Goal: Information Seeking & Learning: Learn about a topic

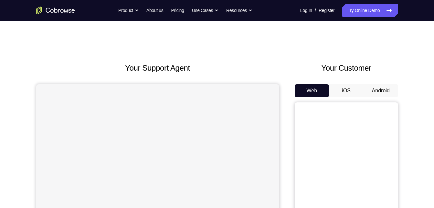
click at [376, 87] on button "Android" at bounding box center [381, 90] width 35 height 13
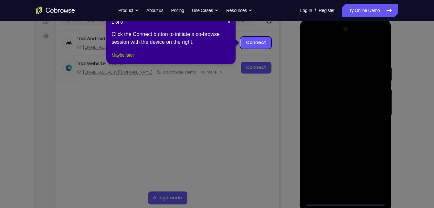
click at [114, 59] on button "Maybe later" at bounding box center [123, 55] width 22 height 8
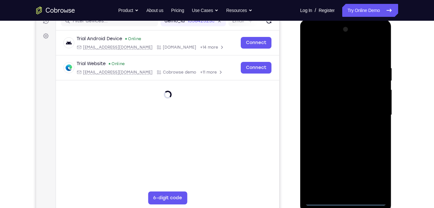
click at [339, 203] on div at bounding box center [346, 114] width 82 height 181
click at [371, 169] on div at bounding box center [346, 114] width 82 height 181
drag, startPoint x: 319, startPoint y: 38, endPoint x: 326, endPoint y: 32, distance: 9.4
click at [326, 32] on div at bounding box center [346, 114] width 82 height 181
click at [319, 42] on div at bounding box center [346, 114] width 82 height 181
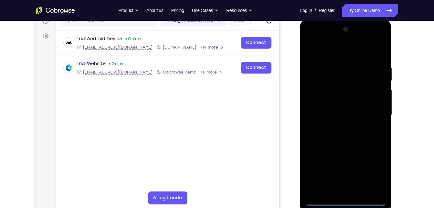
click at [375, 108] on div at bounding box center [346, 114] width 82 height 181
click at [339, 125] on div at bounding box center [346, 114] width 82 height 181
click at [335, 110] on div at bounding box center [346, 114] width 82 height 181
click at [342, 97] on div at bounding box center [346, 114] width 82 height 181
click at [355, 116] on div at bounding box center [346, 114] width 82 height 181
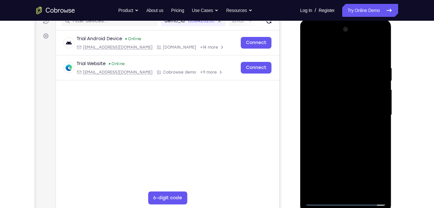
click at [360, 190] on div at bounding box center [346, 114] width 82 height 181
click at [377, 52] on div at bounding box center [346, 114] width 82 height 181
click at [344, 148] on div at bounding box center [346, 114] width 82 height 181
click at [362, 105] on div at bounding box center [346, 114] width 82 height 181
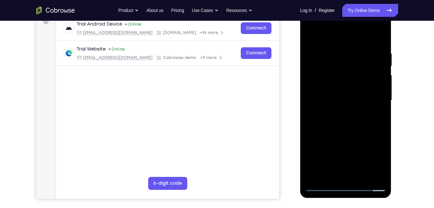
click at [332, 175] on div at bounding box center [346, 100] width 82 height 181
drag, startPoint x: 338, startPoint y: 164, endPoint x: 351, endPoint y: 138, distance: 29.1
click at [351, 138] on div at bounding box center [346, 100] width 82 height 181
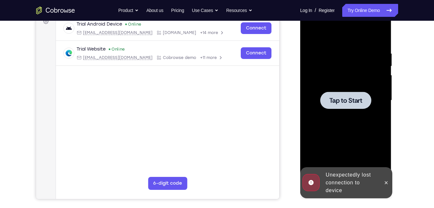
click at [361, 124] on div at bounding box center [346, 100] width 82 height 181
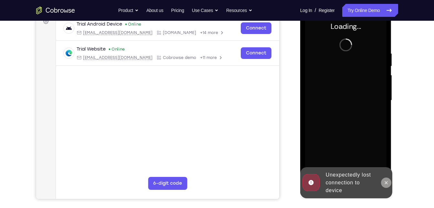
click at [384, 180] on icon at bounding box center [386, 182] width 5 height 5
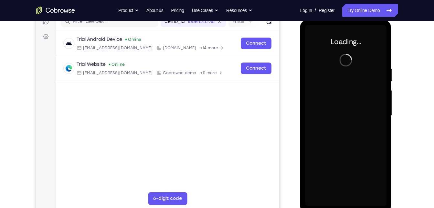
scroll to position [87, 0]
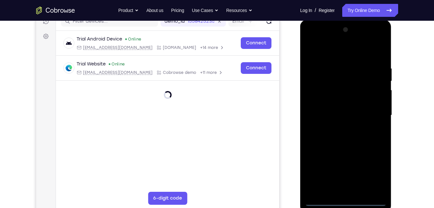
click at [344, 204] on div at bounding box center [346, 115] width 82 height 181
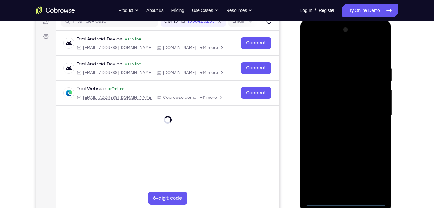
click at [379, 176] on div at bounding box center [346, 115] width 82 height 181
click at [317, 38] on div at bounding box center [346, 115] width 82 height 181
click at [372, 110] on div at bounding box center [346, 115] width 82 height 181
click at [375, 112] on div at bounding box center [346, 115] width 82 height 181
click at [372, 113] on div at bounding box center [346, 115] width 82 height 181
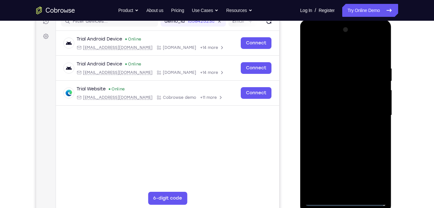
click at [372, 113] on div at bounding box center [346, 115] width 82 height 181
click at [340, 126] on div at bounding box center [346, 115] width 82 height 181
click at [349, 105] on div at bounding box center [346, 115] width 82 height 181
click at [350, 104] on div at bounding box center [346, 115] width 82 height 181
click at [344, 114] on div at bounding box center [346, 115] width 82 height 181
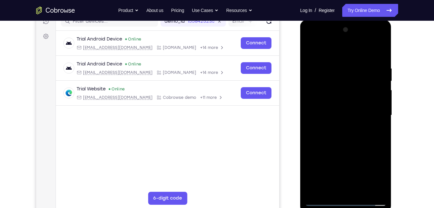
click at [361, 191] on div at bounding box center [346, 115] width 82 height 181
click at [347, 147] on div at bounding box center [346, 115] width 82 height 181
click at [361, 189] on div at bounding box center [346, 115] width 82 height 181
click at [348, 150] on div at bounding box center [346, 115] width 82 height 181
click at [348, 147] on div at bounding box center [346, 115] width 82 height 181
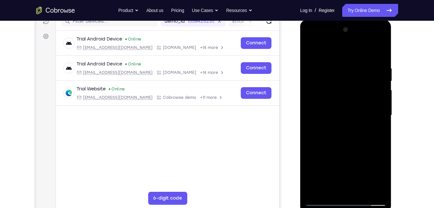
click at [348, 147] on div at bounding box center [346, 115] width 82 height 181
click at [345, 148] on div at bounding box center [346, 115] width 82 height 181
click at [345, 20] on div at bounding box center [346, 20] width 92 height 0
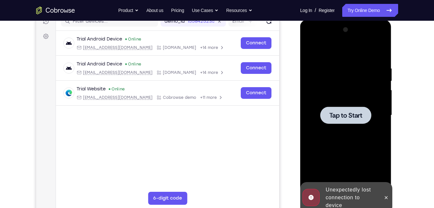
click at [349, 127] on div at bounding box center [346, 115] width 82 height 181
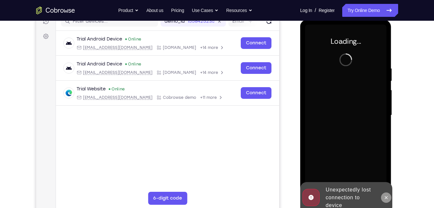
click at [385, 199] on icon at bounding box center [386, 197] width 5 height 5
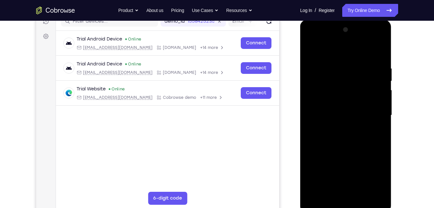
click at [318, 154] on div at bounding box center [346, 115] width 82 height 181
click at [342, 200] on div at bounding box center [346, 115] width 82 height 181
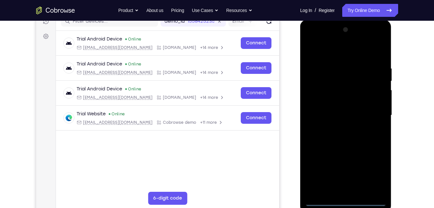
click at [372, 174] on div at bounding box center [346, 115] width 82 height 181
click at [321, 38] on div at bounding box center [346, 115] width 82 height 181
click at [376, 114] on div at bounding box center [346, 115] width 82 height 181
click at [368, 114] on div at bounding box center [346, 115] width 82 height 181
click at [341, 127] on div at bounding box center [346, 115] width 82 height 181
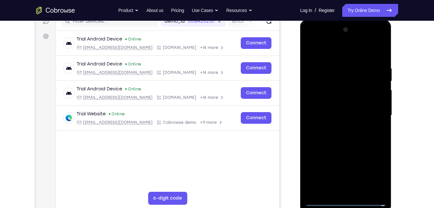
click at [353, 109] on div at bounding box center [346, 115] width 82 height 181
click at [352, 99] on div at bounding box center [346, 115] width 82 height 181
click at [344, 114] on div at bounding box center [346, 115] width 82 height 181
click at [363, 190] on div at bounding box center [346, 115] width 82 height 181
click at [359, 192] on div at bounding box center [346, 115] width 82 height 181
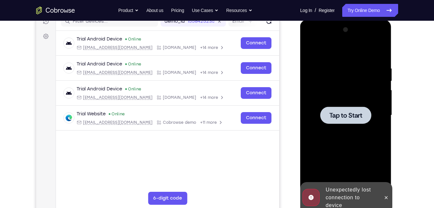
click at [359, 192] on div "Online web based iOS Simulators and Android Emulators. Run iPhone, iPad, Mobile…" at bounding box center [346, 117] width 92 height 194
click at [343, 120] on div at bounding box center [346, 114] width 51 height 17
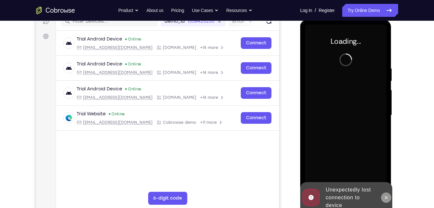
click at [386, 200] on icon at bounding box center [386, 197] width 5 height 5
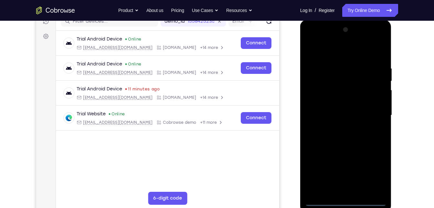
click at [341, 199] on div at bounding box center [346, 115] width 82 height 181
click at [372, 169] on div at bounding box center [346, 115] width 82 height 181
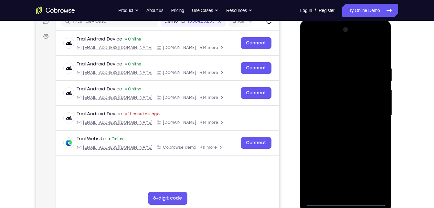
click at [323, 41] on div at bounding box center [346, 115] width 82 height 181
click at [375, 110] on div at bounding box center [346, 115] width 82 height 181
click at [338, 128] on div at bounding box center [346, 115] width 82 height 181
click at [330, 111] on div at bounding box center [346, 115] width 82 height 181
click at [342, 104] on div at bounding box center [346, 115] width 82 height 181
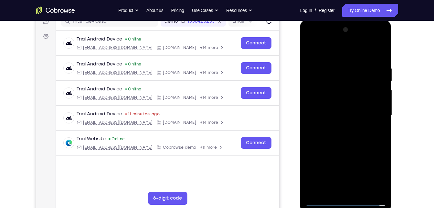
click at [342, 111] on div at bounding box center [346, 115] width 82 height 181
click at [362, 136] on div at bounding box center [346, 115] width 82 height 181
click at [377, 125] on div at bounding box center [346, 115] width 82 height 181
click at [359, 191] on div at bounding box center [346, 115] width 82 height 181
click at [362, 148] on div at bounding box center [346, 115] width 82 height 181
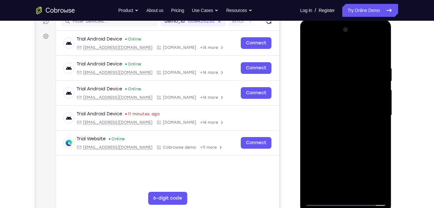
click at [362, 190] on div at bounding box center [346, 115] width 82 height 181
click at [333, 150] on div at bounding box center [346, 115] width 82 height 181
click at [349, 105] on div at bounding box center [346, 115] width 82 height 181
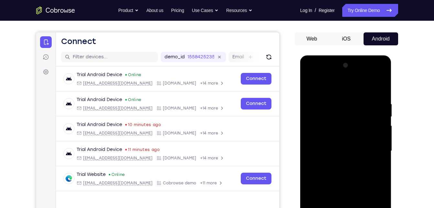
scroll to position [101, 0]
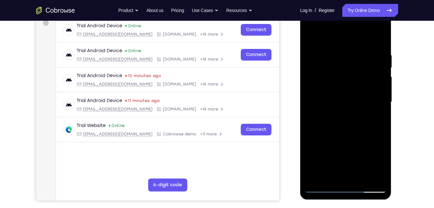
click at [311, 38] on div at bounding box center [346, 101] width 82 height 181
click at [352, 95] on div at bounding box center [346, 101] width 82 height 181
click at [313, 38] on div at bounding box center [346, 101] width 82 height 181
click at [323, 191] on div at bounding box center [346, 101] width 82 height 181
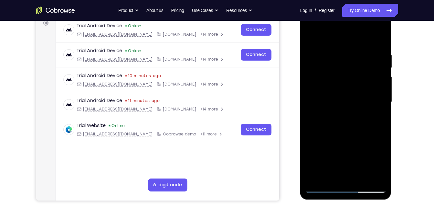
click at [323, 191] on div at bounding box center [346, 101] width 82 height 181
click at [374, 50] on div at bounding box center [346, 101] width 82 height 181
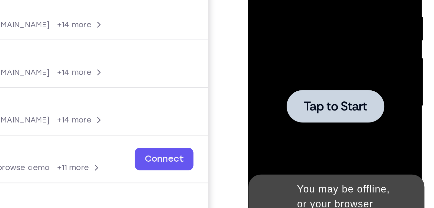
click at [302, 28] on div at bounding box center [294, 19] width 82 height 181
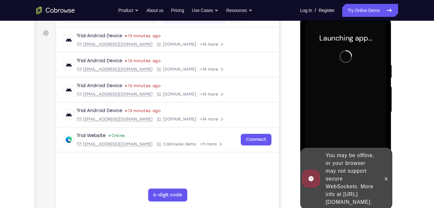
scroll to position [83, 0]
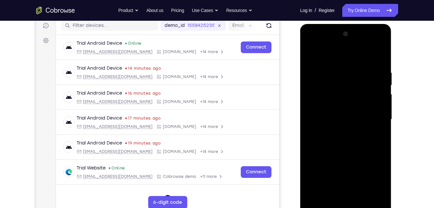
click at [347, 207] on div at bounding box center [346, 119] width 82 height 181
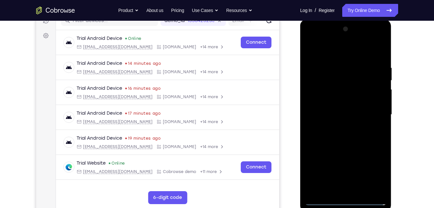
scroll to position [88, 0]
click at [348, 198] on div at bounding box center [346, 114] width 82 height 181
click at [348, 197] on div at bounding box center [346, 114] width 82 height 181
click at [343, 201] on div at bounding box center [346, 114] width 82 height 181
click at [377, 176] on div at bounding box center [346, 114] width 82 height 181
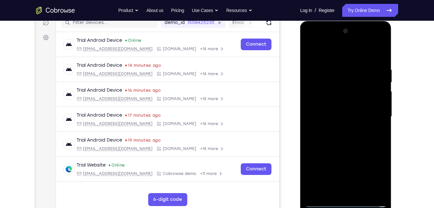
scroll to position [86, 0]
click at [321, 41] on div at bounding box center [346, 116] width 82 height 181
click at [371, 114] on div at bounding box center [346, 116] width 82 height 181
click at [339, 130] on div at bounding box center [346, 116] width 82 height 181
click at [340, 111] on div at bounding box center [346, 116] width 82 height 181
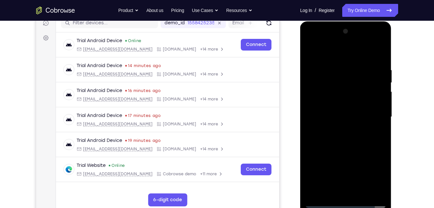
click at [345, 104] on div at bounding box center [346, 116] width 82 height 181
click at [379, 104] on div at bounding box center [346, 116] width 82 height 181
click at [365, 116] on div at bounding box center [346, 116] width 82 height 181
click at [362, 193] on div at bounding box center [346, 116] width 82 height 181
click at [350, 145] on div at bounding box center [346, 116] width 82 height 181
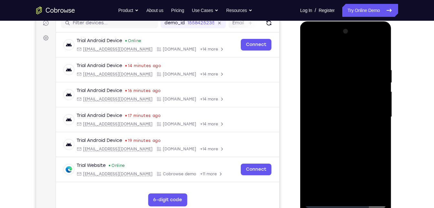
click at [359, 193] on div at bounding box center [346, 116] width 82 height 181
click at [341, 151] on div at bounding box center [346, 116] width 82 height 181
click at [318, 79] on div at bounding box center [346, 116] width 82 height 181
click at [374, 50] on div at bounding box center [346, 116] width 82 height 181
click at [312, 56] on div at bounding box center [346, 116] width 82 height 181
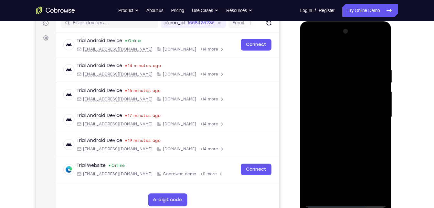
click at [313, 49] on div at bounding box center [346, 116] width 82 height 181
click at [377, 60] on div at bounding box center [346, 116] width 82 height 181
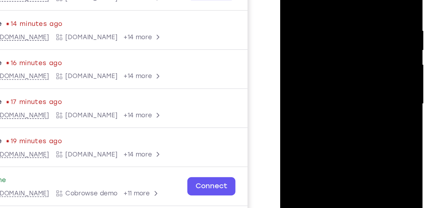
drag, startPoint x: 330, startPoint y: 41, endPoint x: 382, endPoint y: 41, distance: 52.1
click at [373, 41] on html "Online web based iOS Simulators and Android Emulators. Run iPhone, iPad, Mobile…" at bounding box center [326, 52] width 92 height 194
drag, startPoint x: 318, startPoint y: 52, endPoint x: 364, endPoint y: 50, distance: 45.6
click at [364, 50] on div at bounding box center [326, 50] width 82 height 181
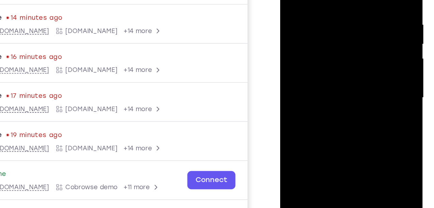
scroll to position [85, 0]
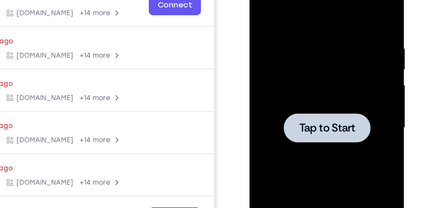
drag, startPoint x: 315, startPoint y: 32, endPoint x: 259, endPoint y: 23, distance: 57.1
drag, startPoint x: 9, startPoint y: 57, endPoint x: 294, endPoint y: 52, distance: 285.0
click at [294, 52] on div "Your Support Agent Your Customer Web iOS Android" at bounding box center [217, 96] width 362 height 239
